Goal: Information Seeking & Learning: Learn about a topic

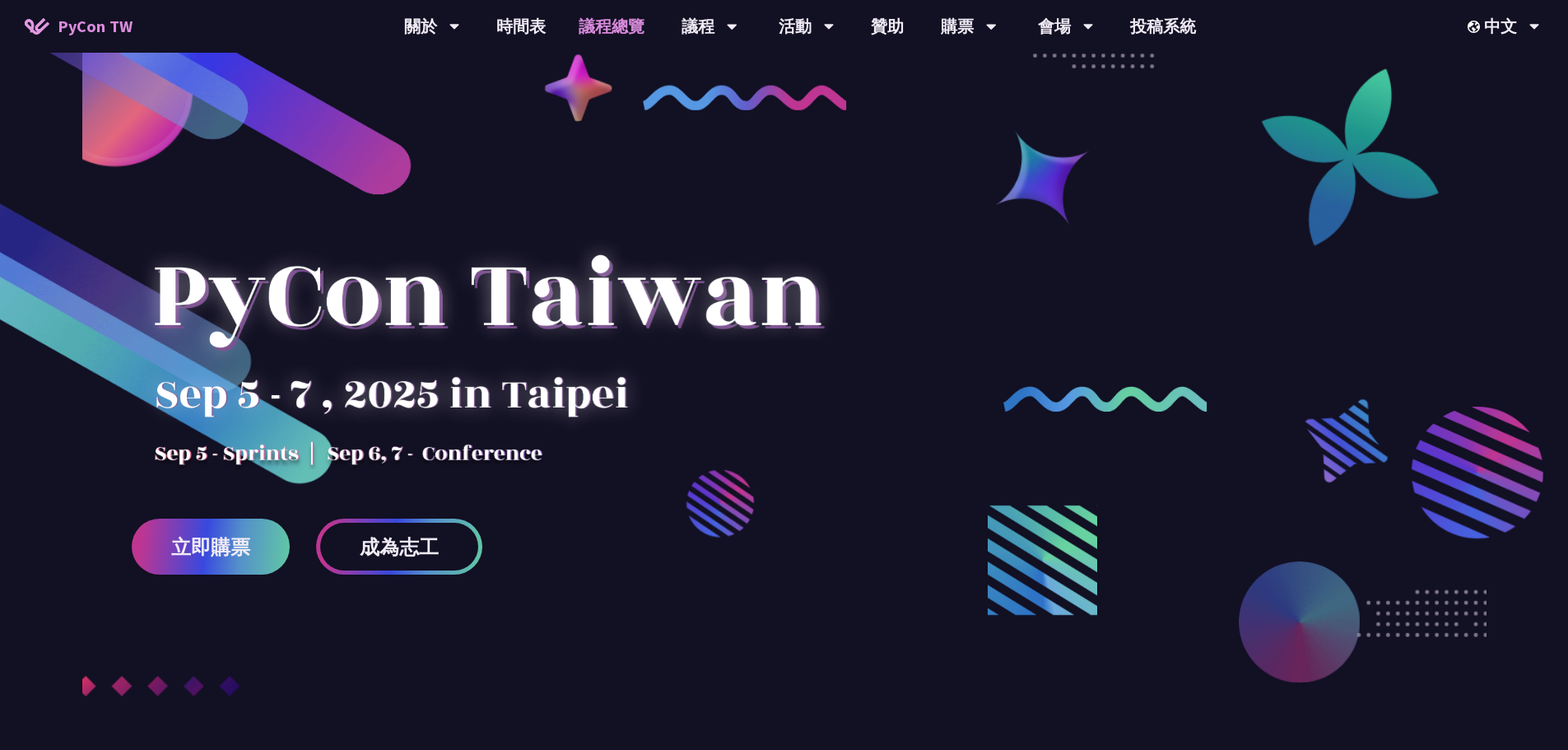
click at [606, 20] on link "議程總覽" at bounding box center [612, 26] width 98 height 52
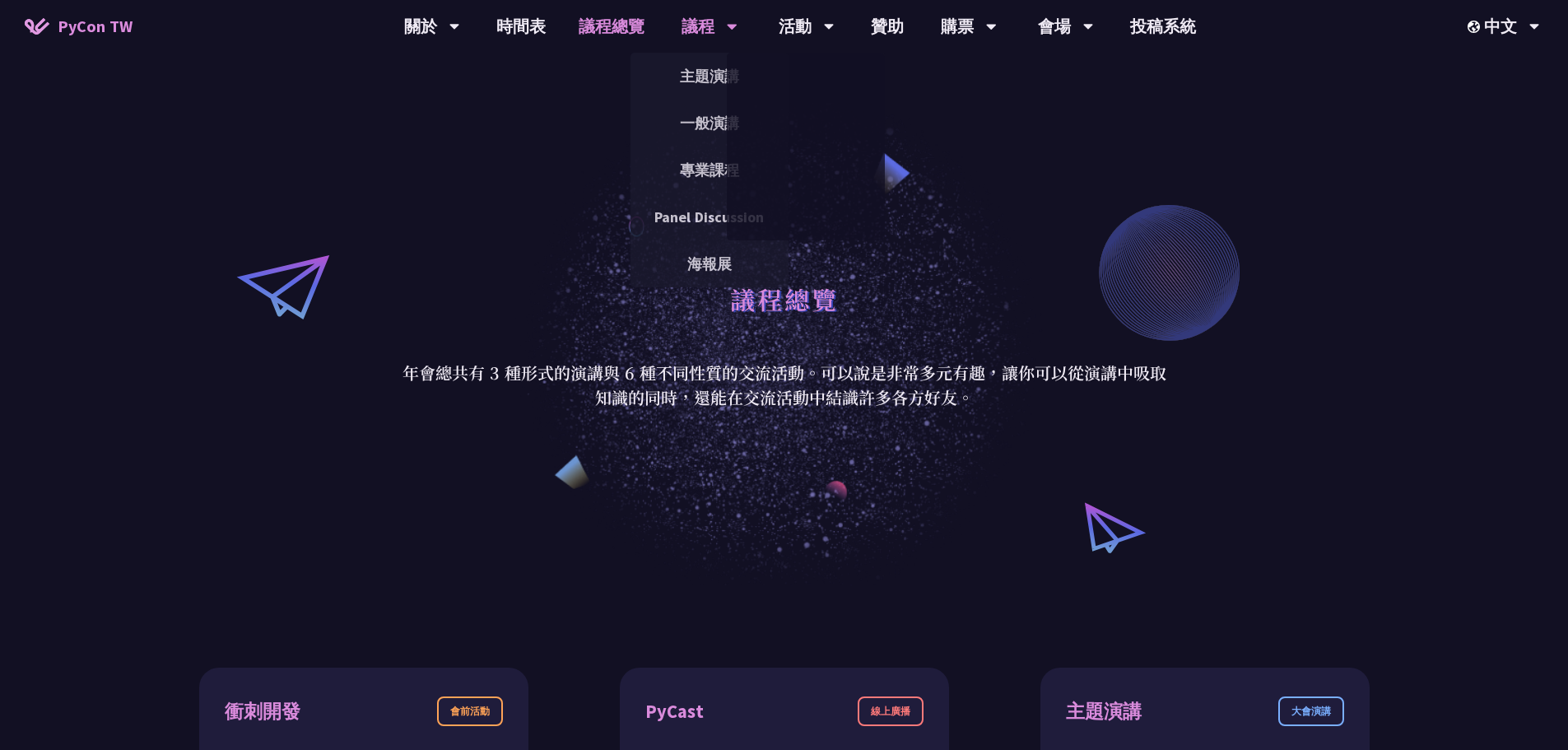
click at [460, 26] on div "議程" at bounding box center [431, 26] width 56 height 52
click at [716, 71] on link "主題演講" at bounding box center [709, 76] width 158 height 38
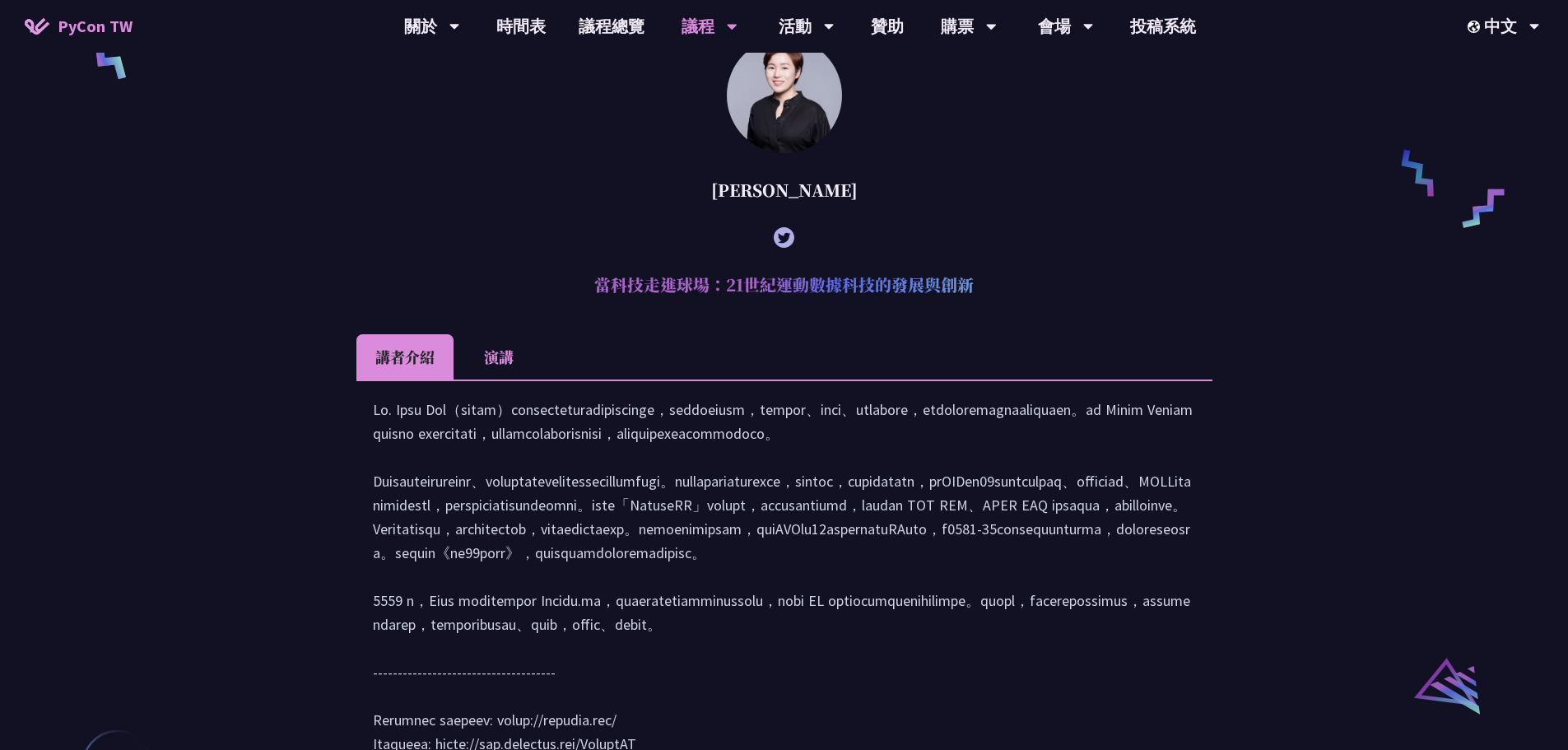
scroll to position [989, 0]
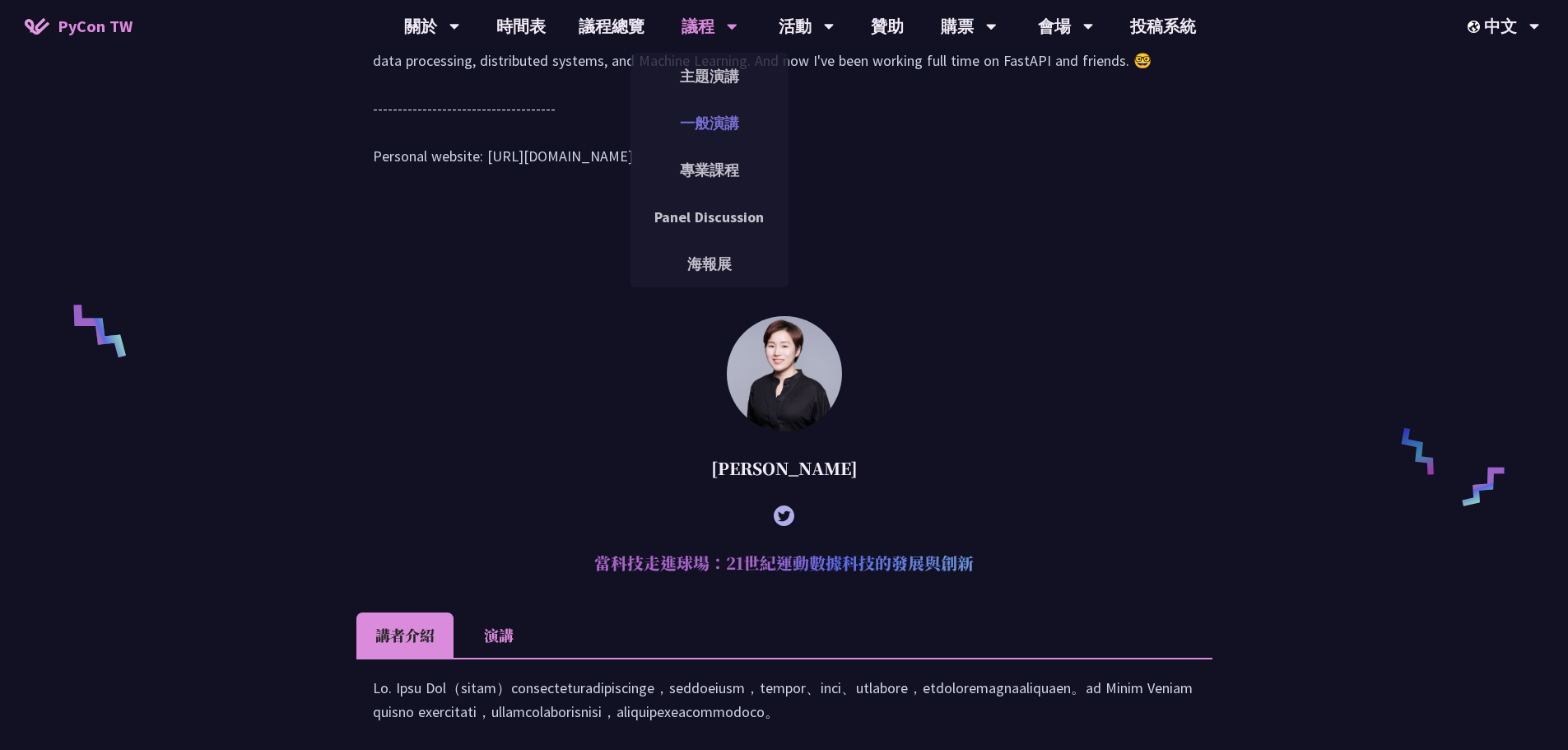
click at [717, 120] on link "一般演講" at bounding box center [709, 122] width 158 height 38
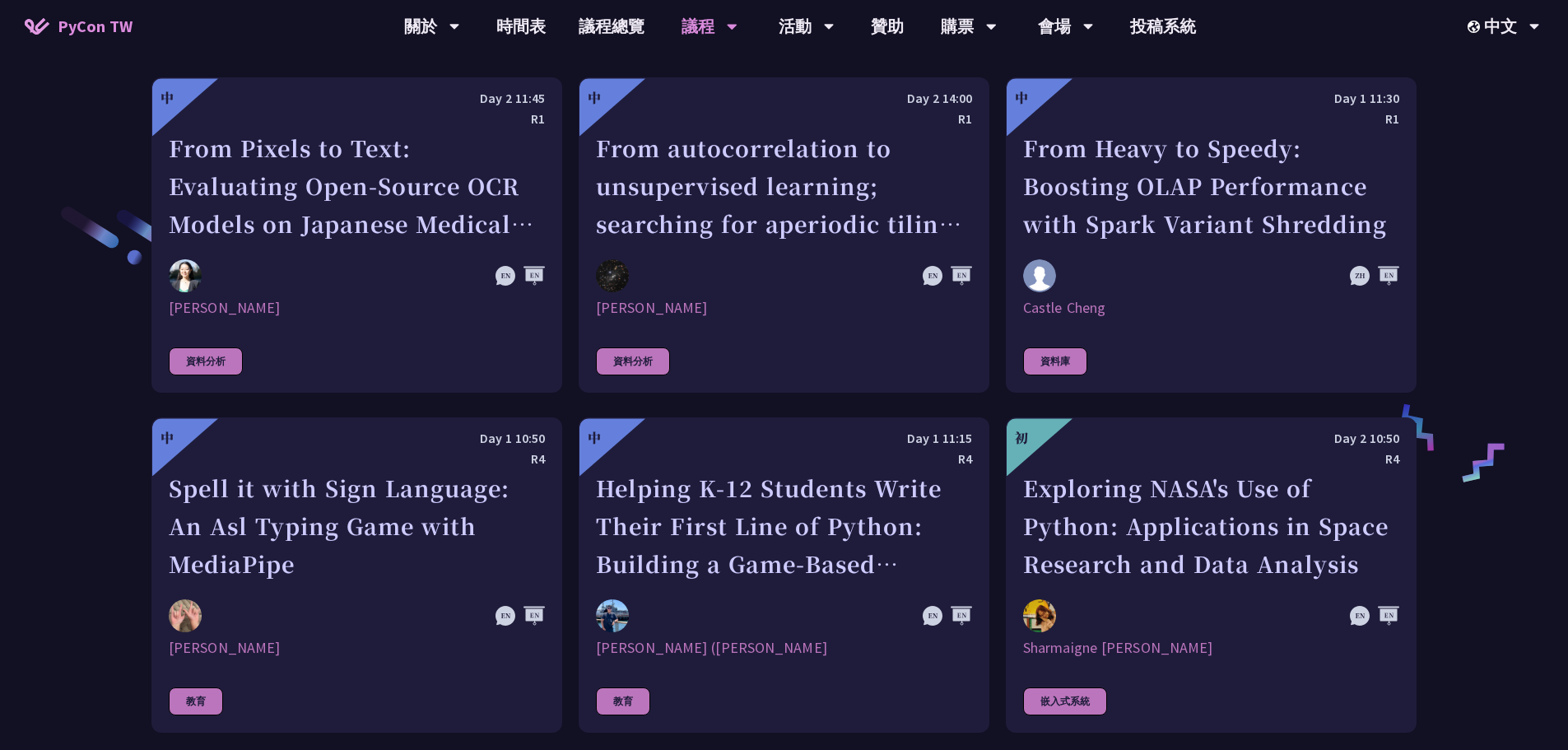
scroll to position [2717, 0]
